Goal: Entertainment & Leisure: Consume media (video, audio)

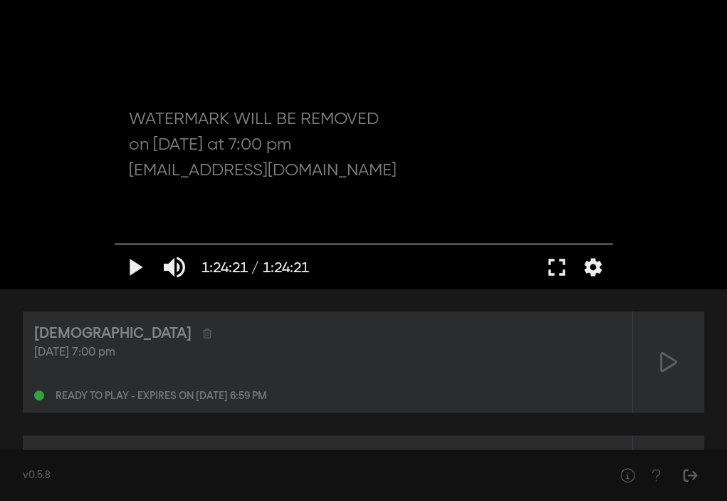
click at [131, 76] on div at bounding box center [364, 144] width 513 height 288
type input "0"
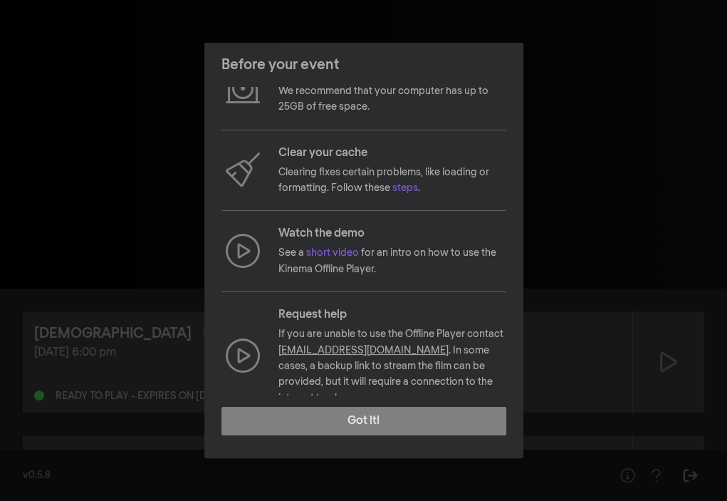
scroll to position [125, 0]
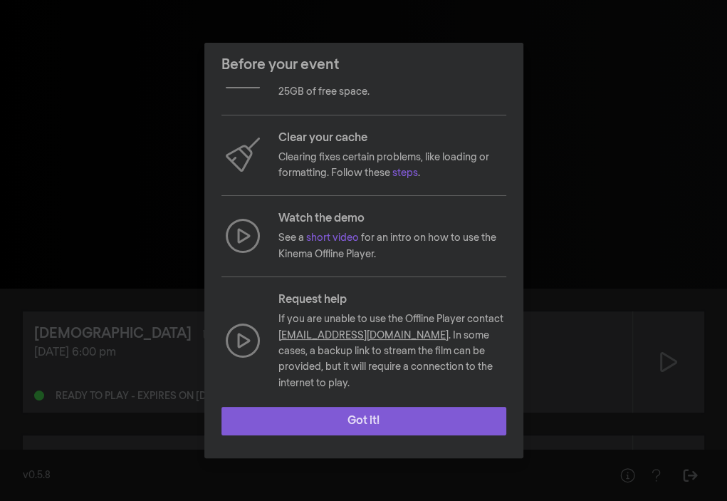
click at [342, 428] on button "Got it!" at bounding box center [364, 421] width 285 height 28
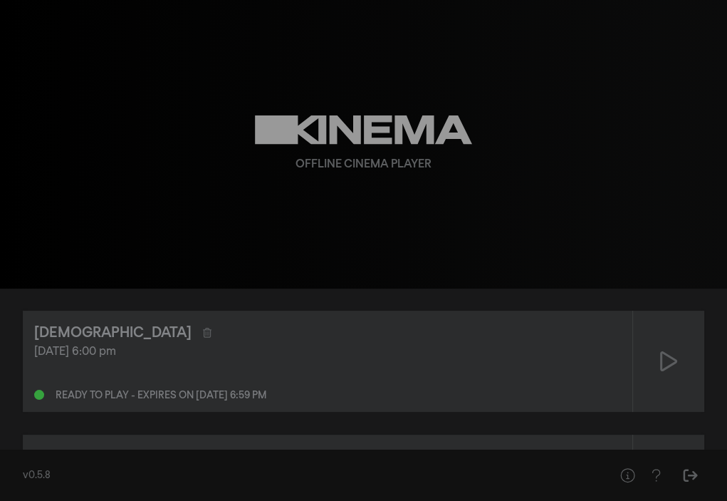
scroll to position [0, 0]
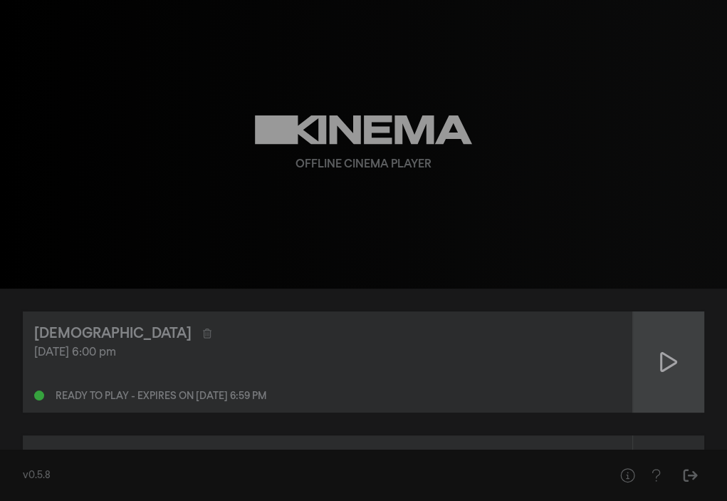
click at [650, 365] on div at bounding box center [668, 361] width 71 height 101
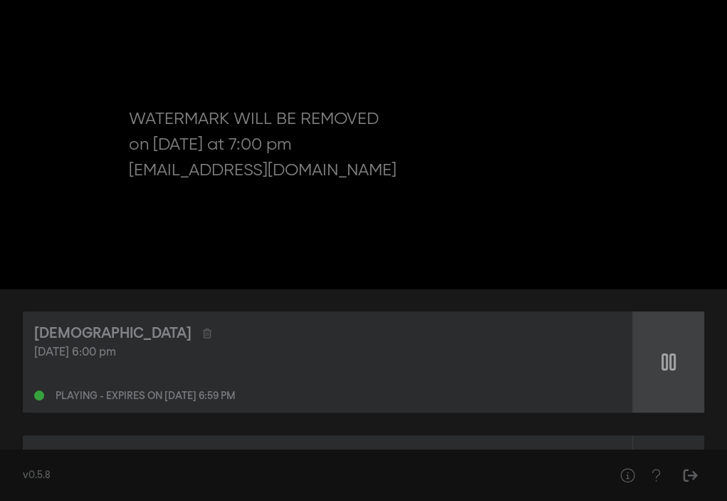
click at [677, 360] on div at bounding box center [668, 361] width 71 height 101
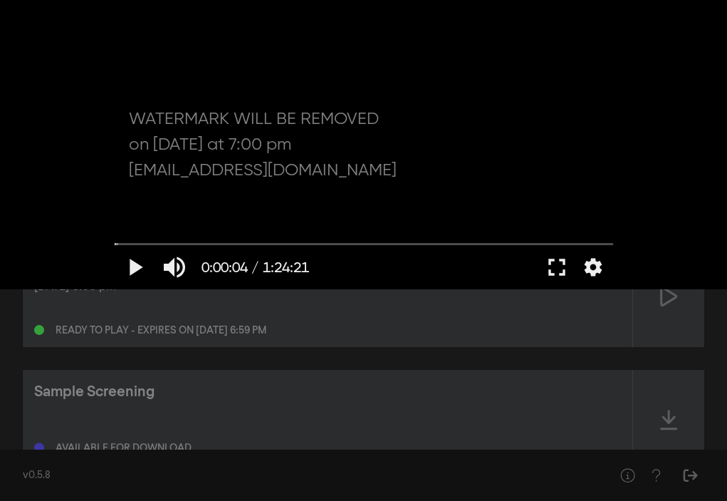
scroll to position [118, 0]
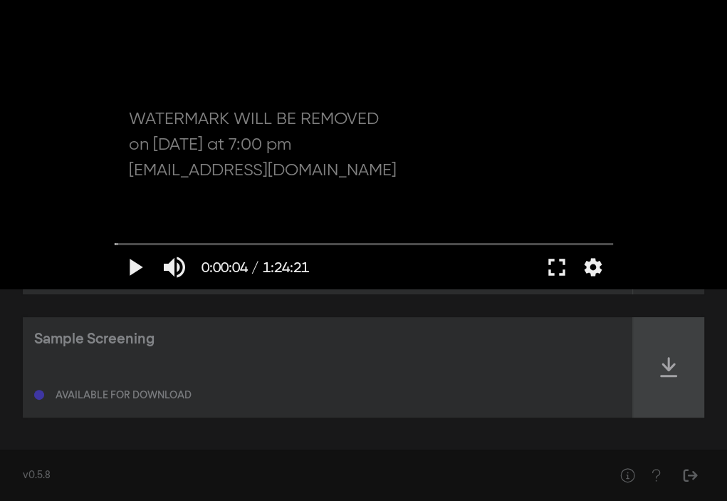
click at [664, 363] on icon at bounding box center [668, 366] width 17 height 23
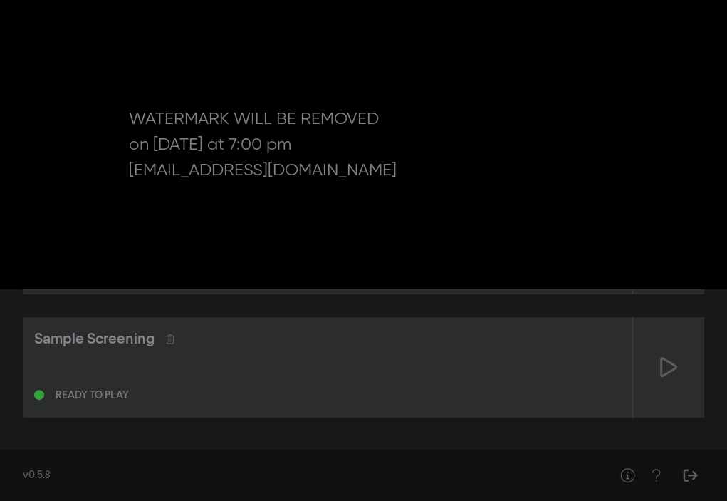
click at [14, 259] on div "pause 0:00:00 / 1:24:21 volume_up fullscreen settings closed_caption Captions O…" at bounding box center [363, 144] width 727 height 288
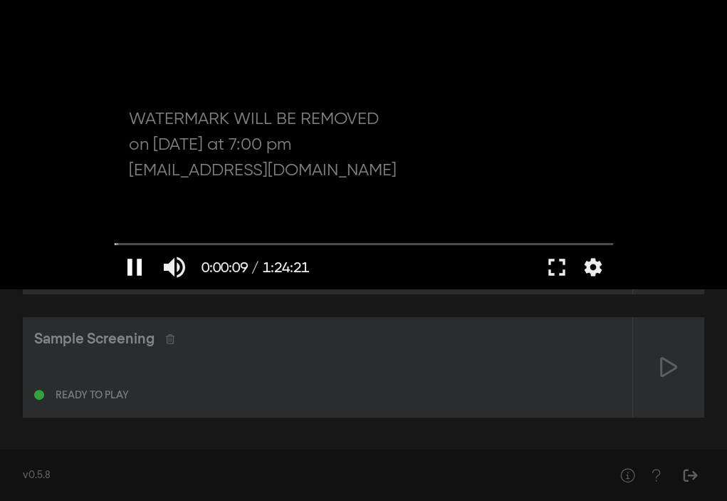
click at [131, 269] on button "pause" at bounding box center [135, 267] width 40 height 43
type input "9.390724"
